Goal: Transaction & Acquisition: Purchase product/service

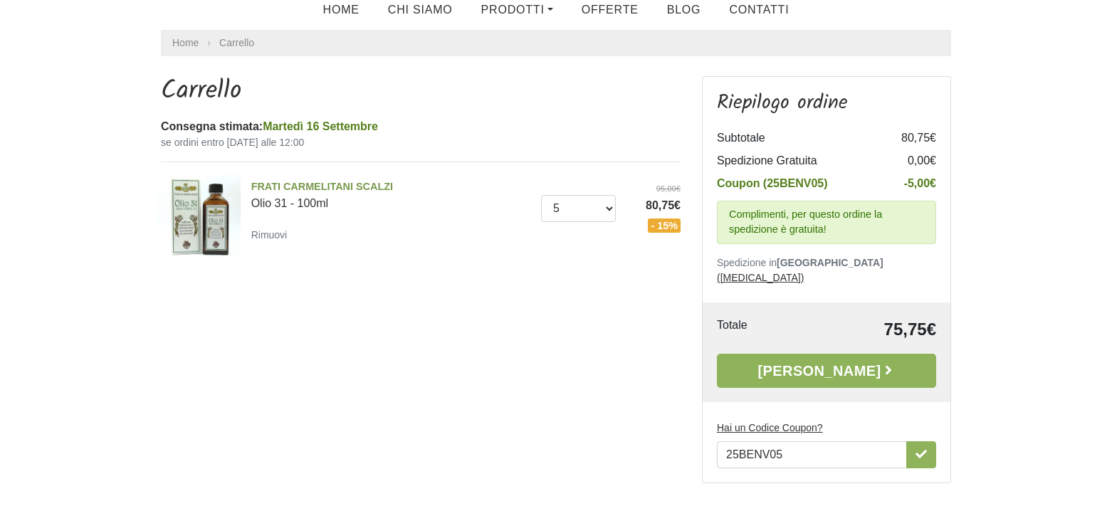
scroll to position [91, 0]
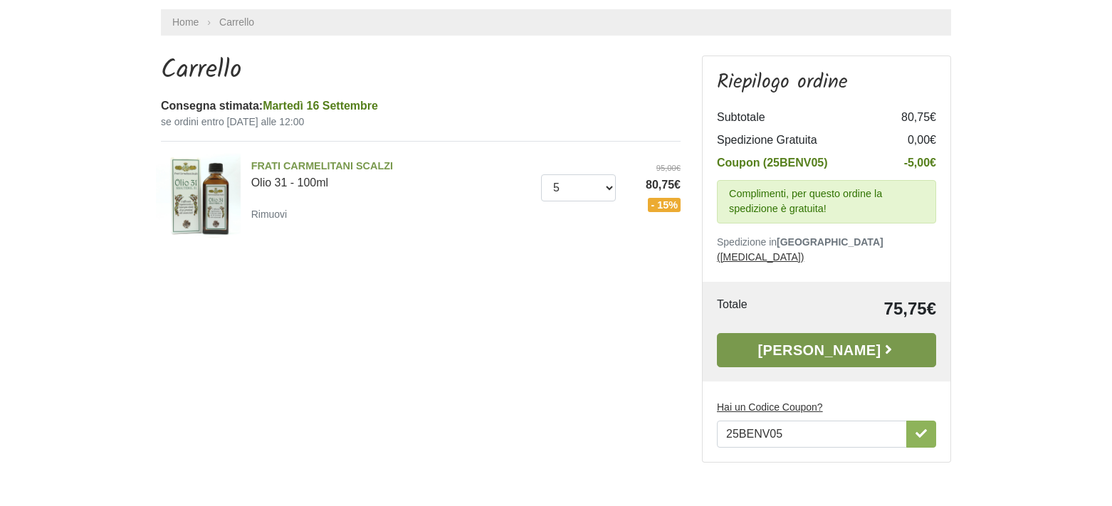
click at [882, 343] on icon at bounding box center [889, 350] width 14 height 14
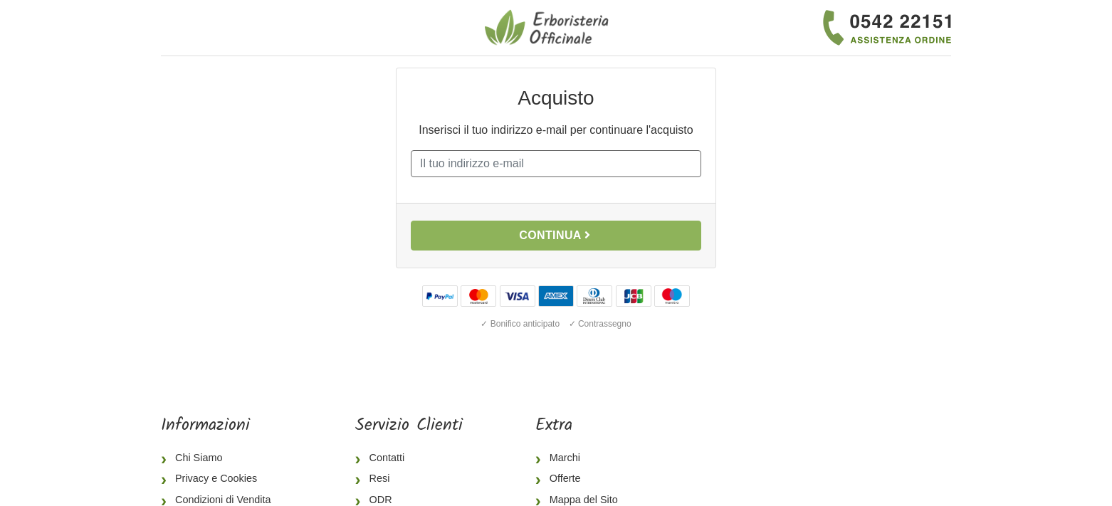
click at [622, 164] on input "E-mail" at bounding box center [556, 163] width 291 height 27
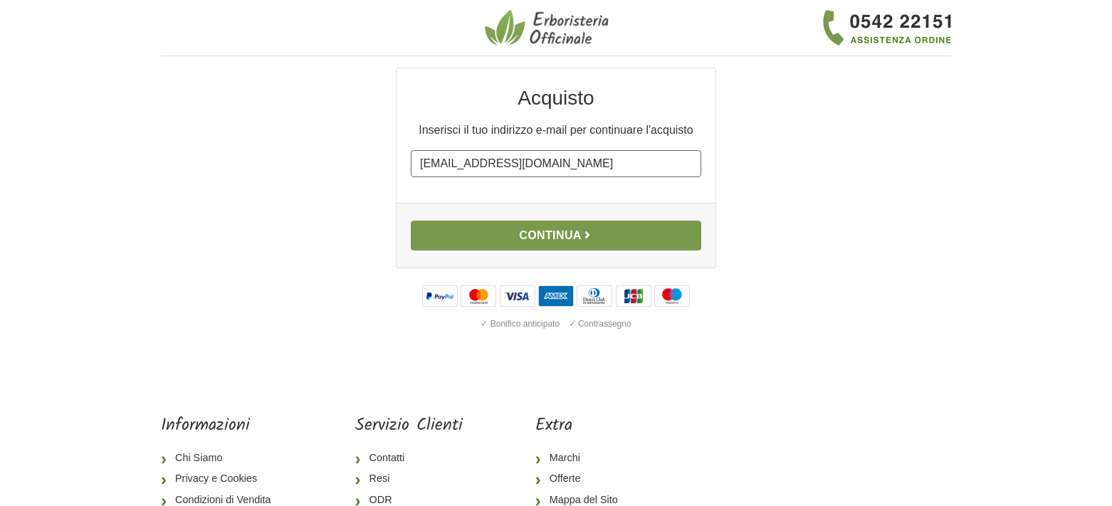
type input "[EMAIL_ADDRESS][DOMAIN_NAME]"
click at [559, 230] on button "Continua" at bounding box center [556, 236] width 291 height 30
